Goal: Task Accomplishment & Management: Use online tool/utility

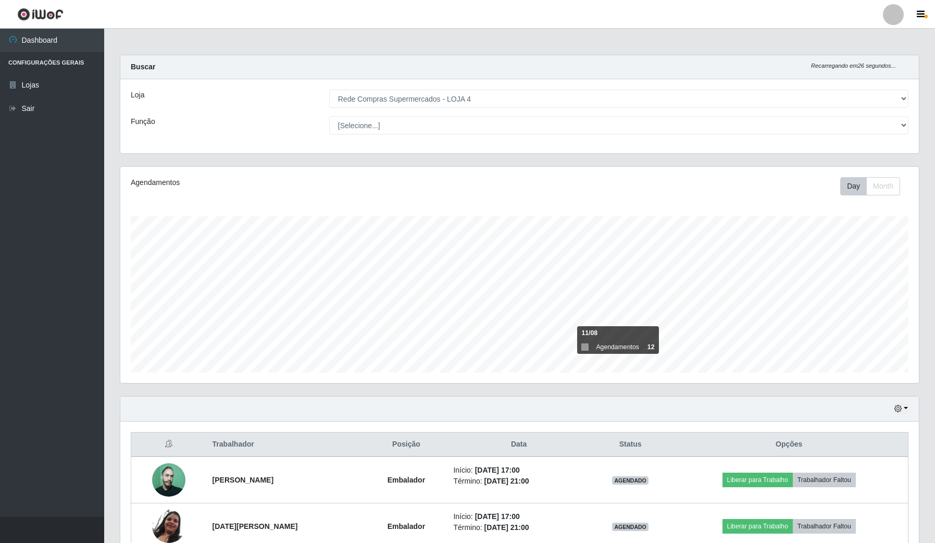
select select "159"
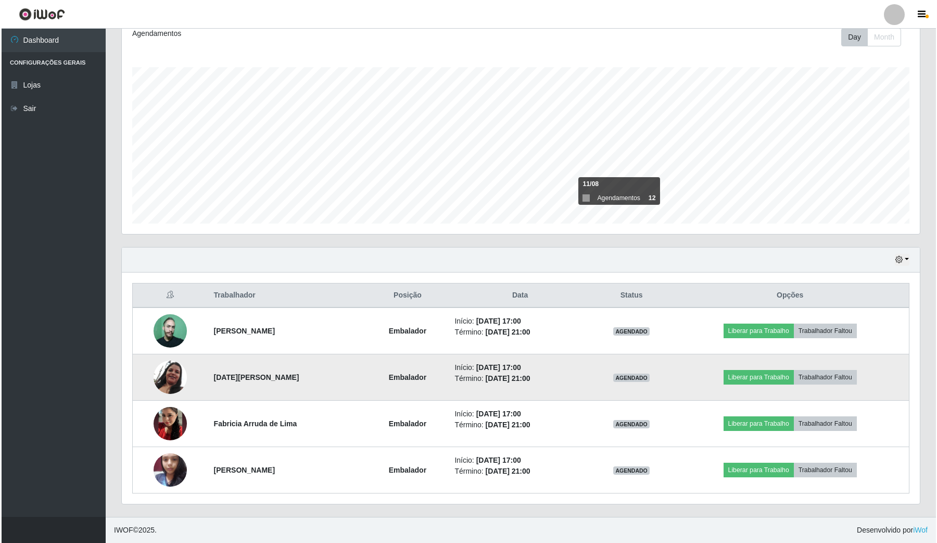
scroll to position [217, 798]
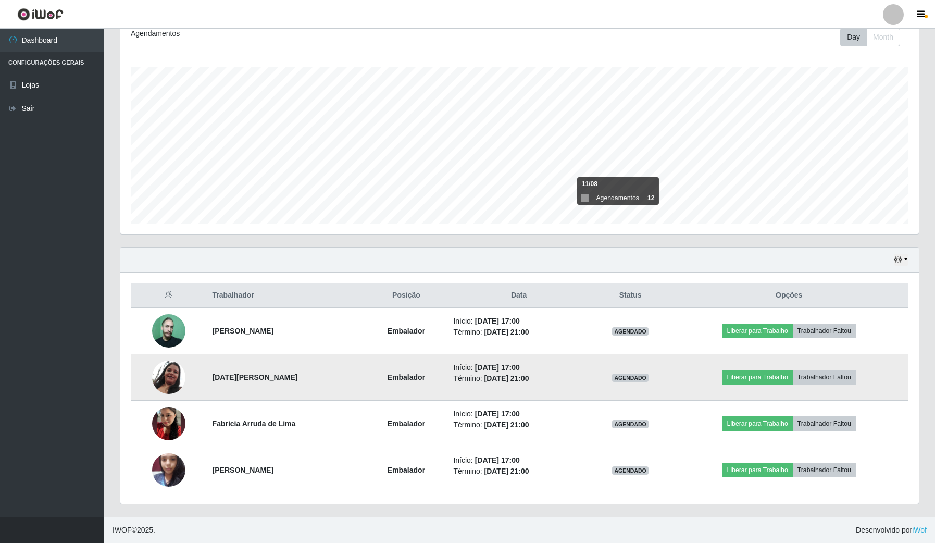
click at [173, 371] on img at bounding box center [168, 377] width 33 height 34
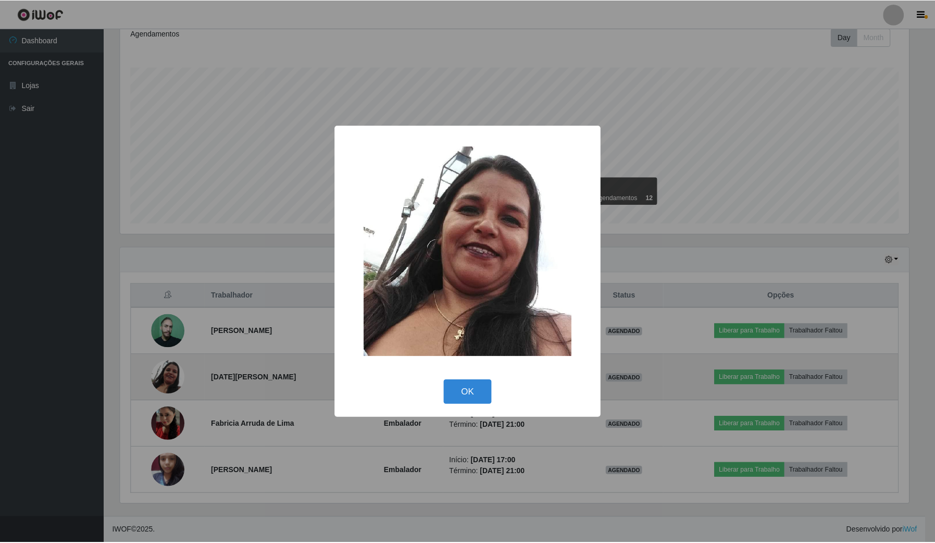
scroll to position [217, 791]
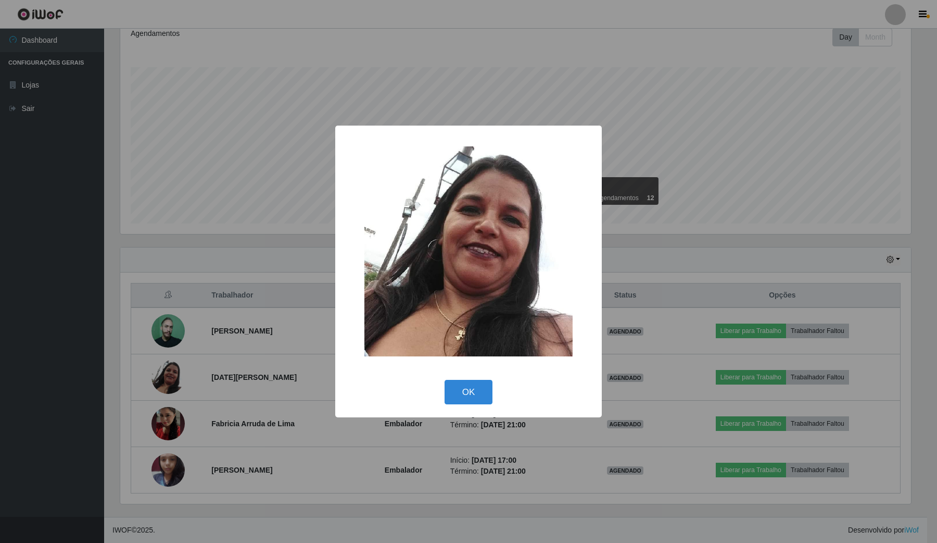
click at [0, 394] on div "× OK Cancel" at bounding box center [468, 271] width 937 height 543
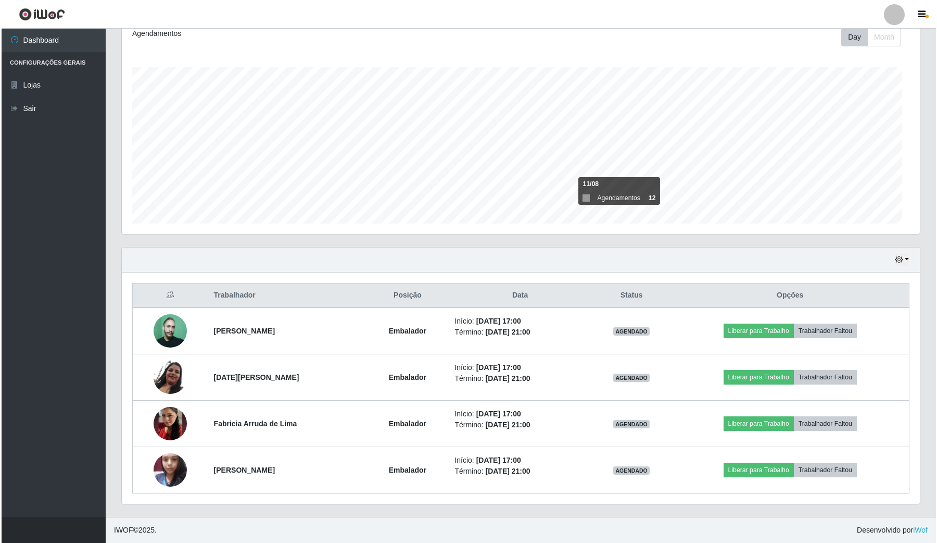
scroll to position [217, 798]
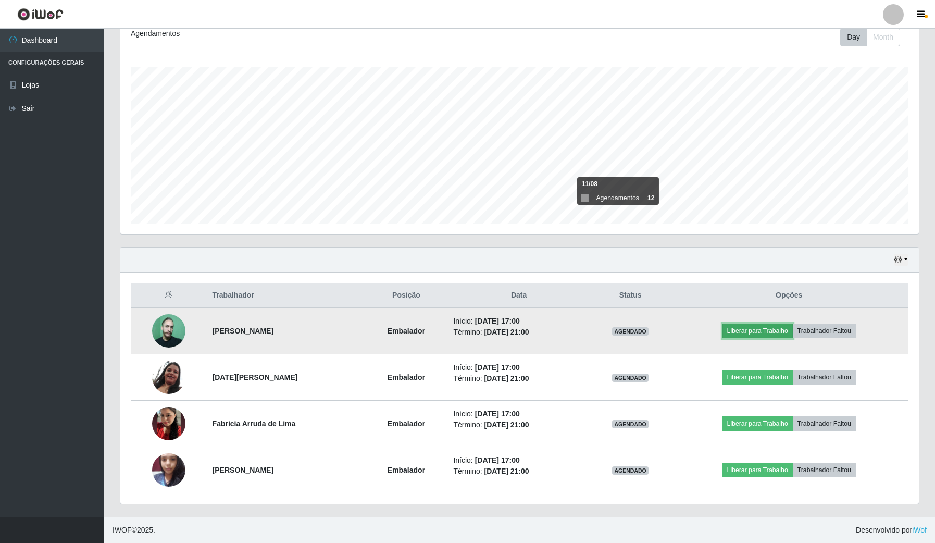
click at [755, 333] on button "Liberar para Trabalho" at bounding box center [757, 330] width 70 height 15
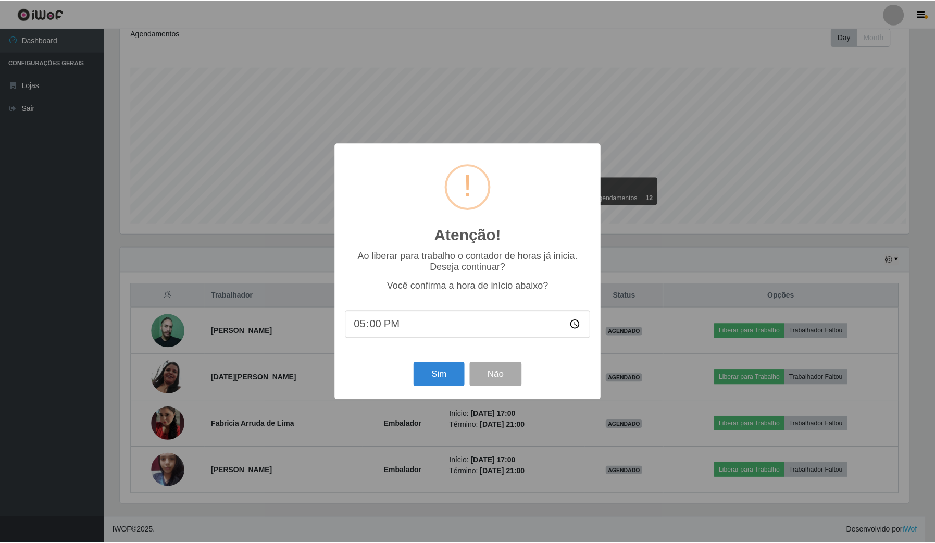
scroll to position [217, 791]
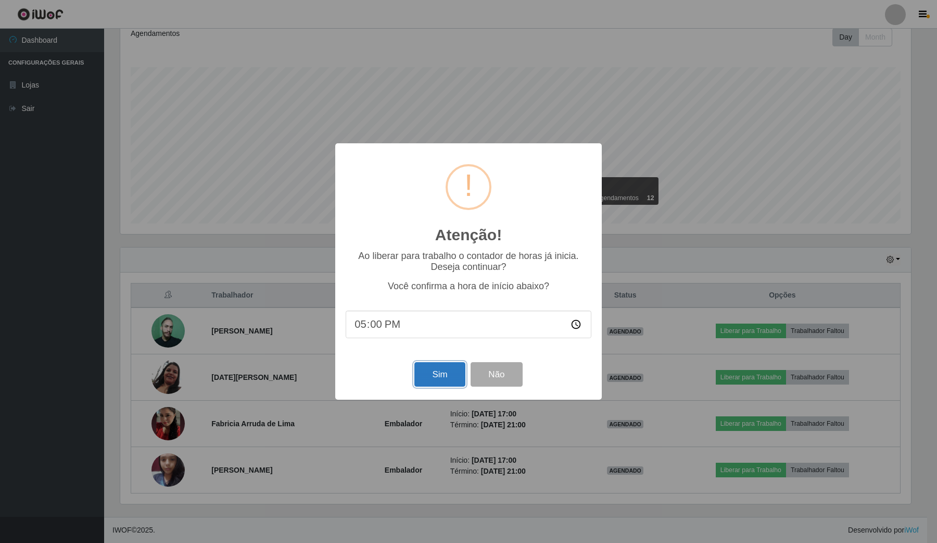
click at [431, 369] on button "Sim" at bounding box center [440, 374] width 51 height 24
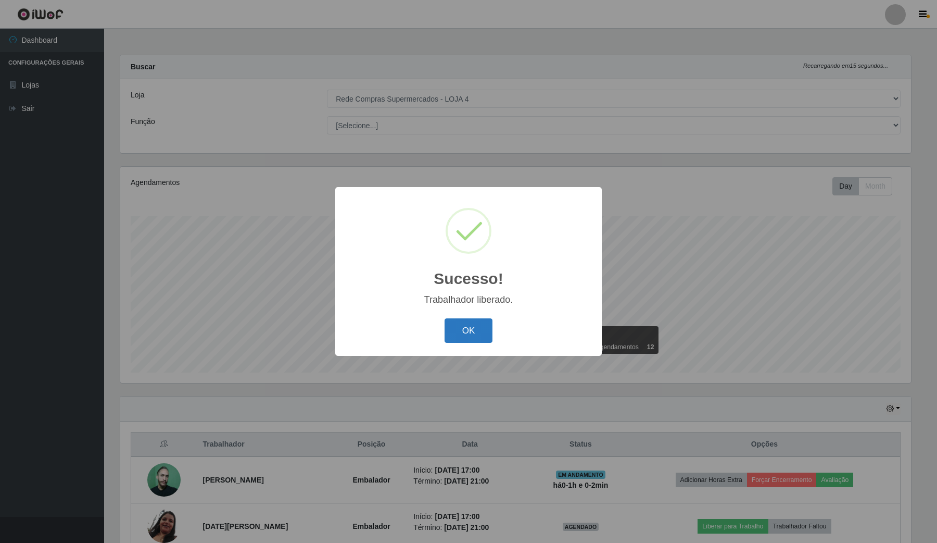
click at [470, 335] on button "OK" at bounding box center [469, 330] width 48 height 24
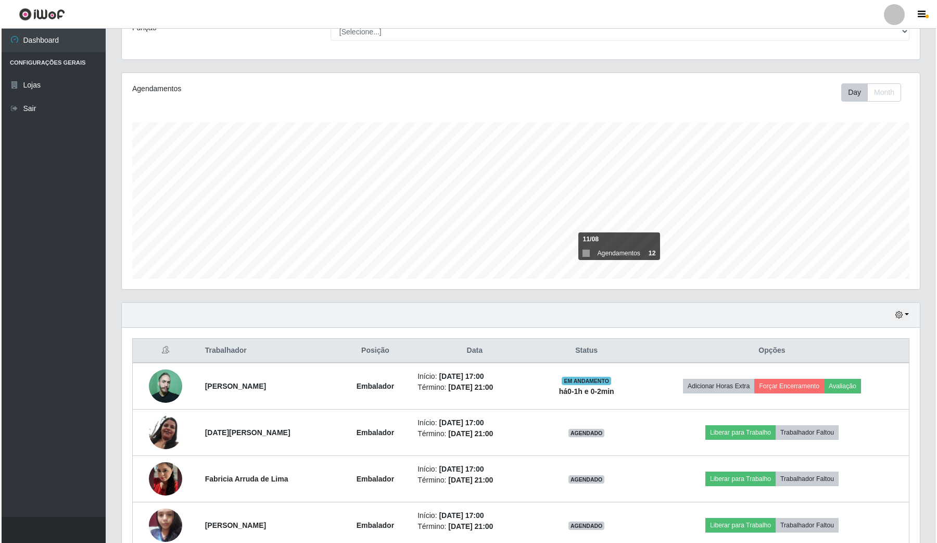
scroll to position [150, 0]
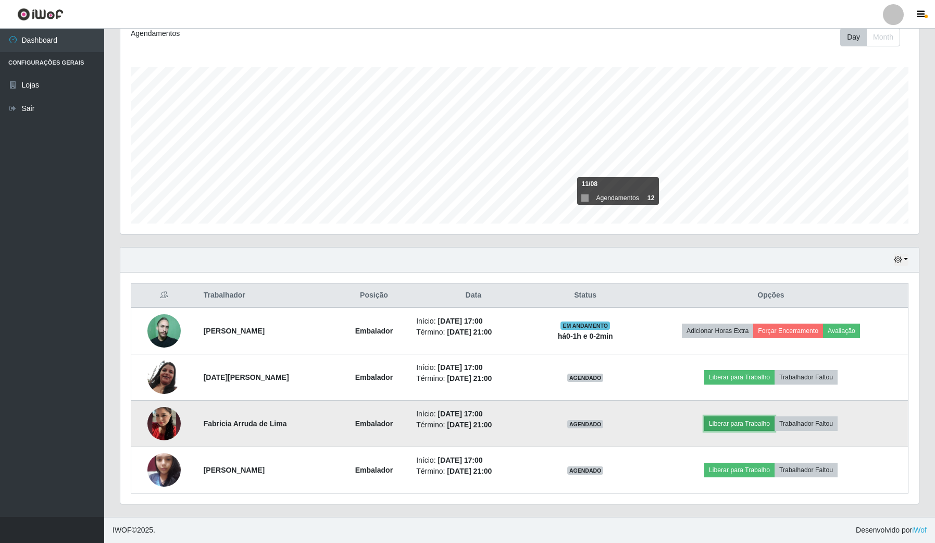
click at [750, 428] on button "Liberar para Trabalho" at bounding box center [739, 423] width 70 height 15
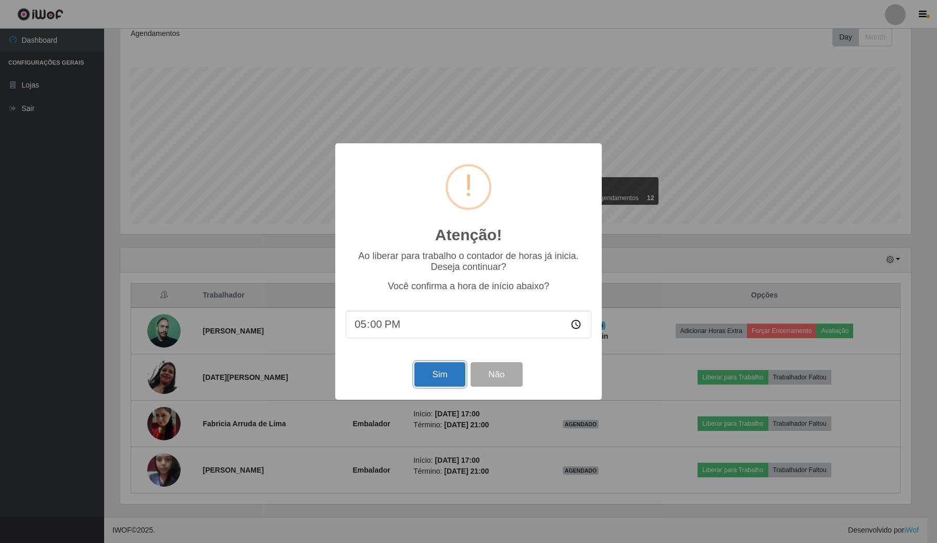
click at [441, 385] on button "Sim" at bounding box center [440, 374] width 51 height 24
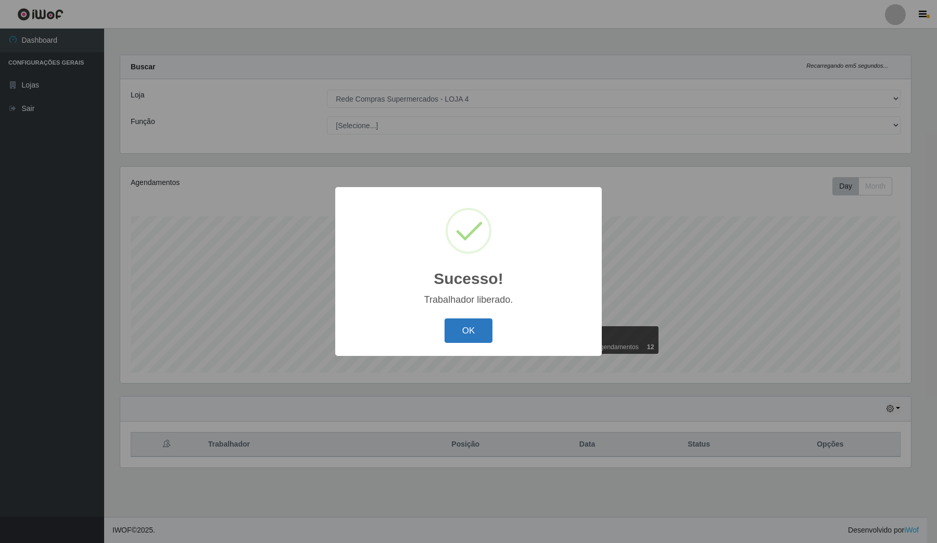
click at [453, 329] on button "OK" at bounding box center [469, 330] width 48 height 24
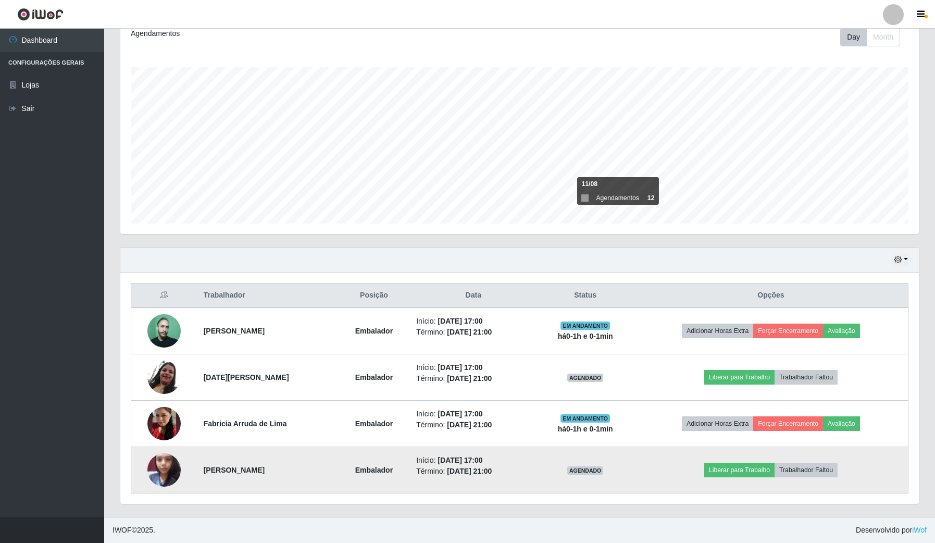
scroll to position [150, 0]
click at [734, 472] on button "Liberar para Trabalho" at bounding box center [739, 469] width 70 height 15
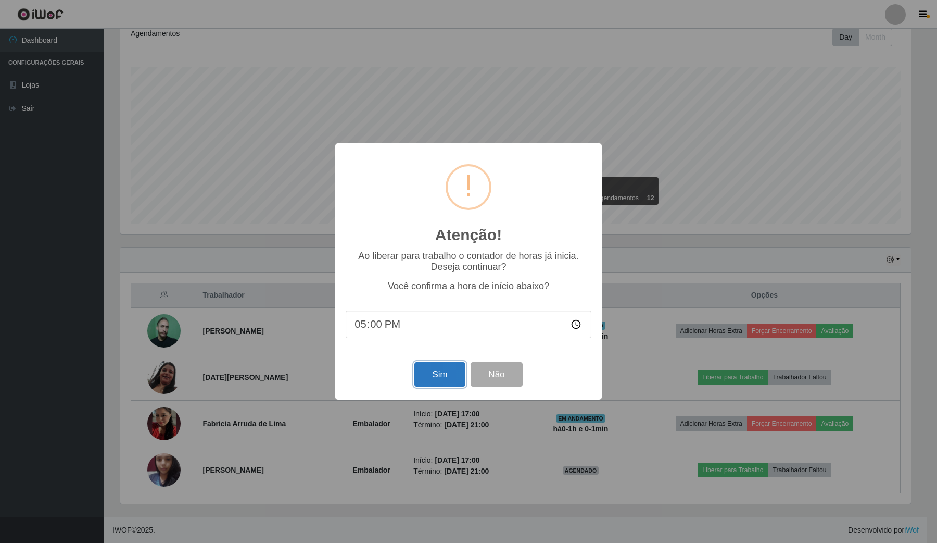
click at [436, 377] on button "Sim" at bounding box center [440, 374] width 51 height 24
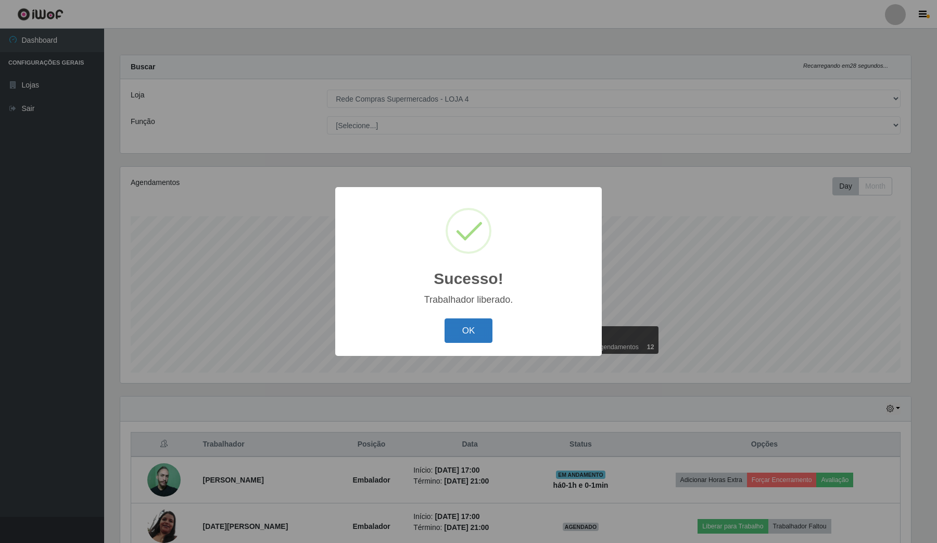
click at [457, 334] on button "OK" at bounding box center [469, 330] width 48 height 24
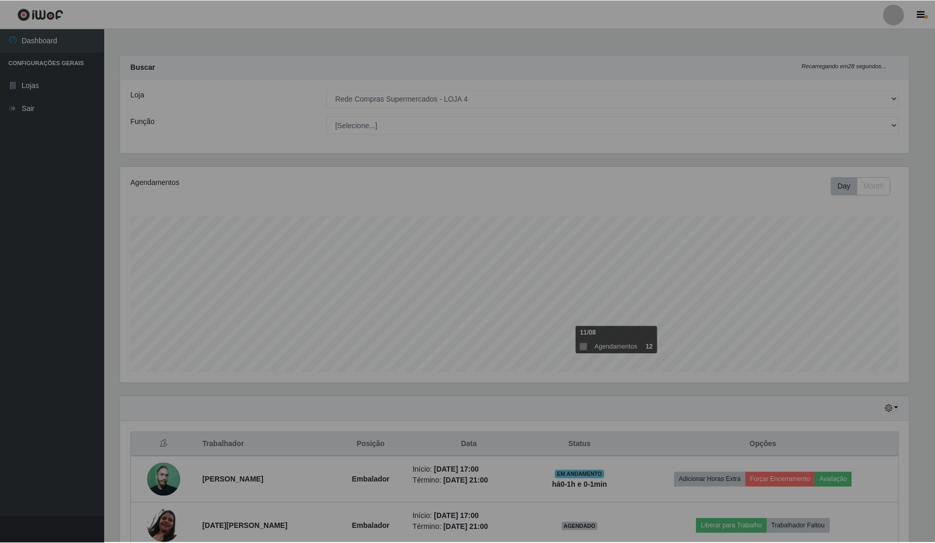
scroll to position [217, 798]
